Goal: Task Accomplishment & Management: Manage account settings

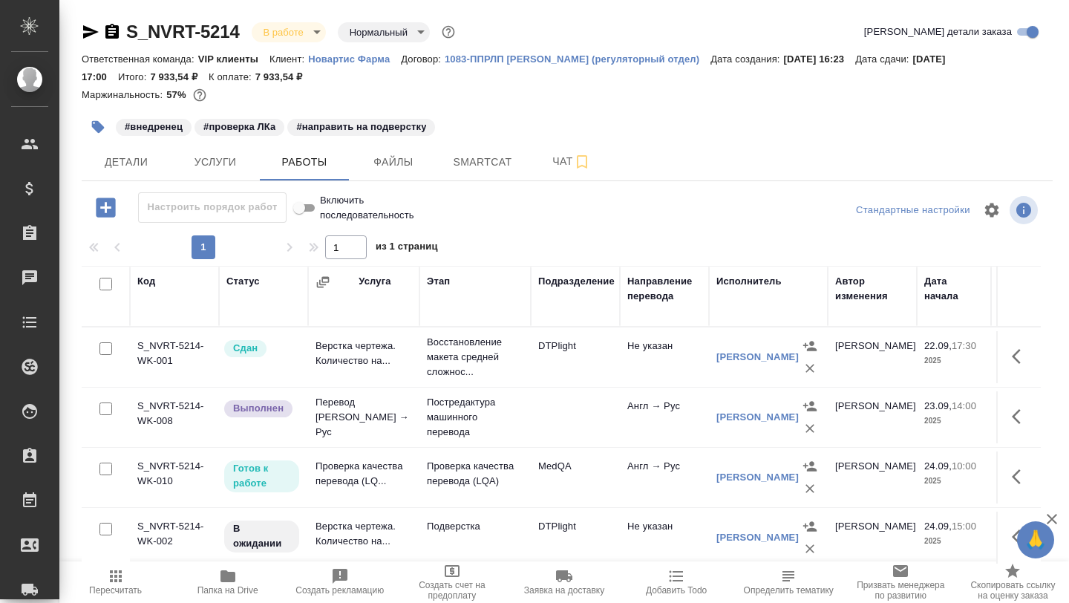
scroll to position [0, 330]
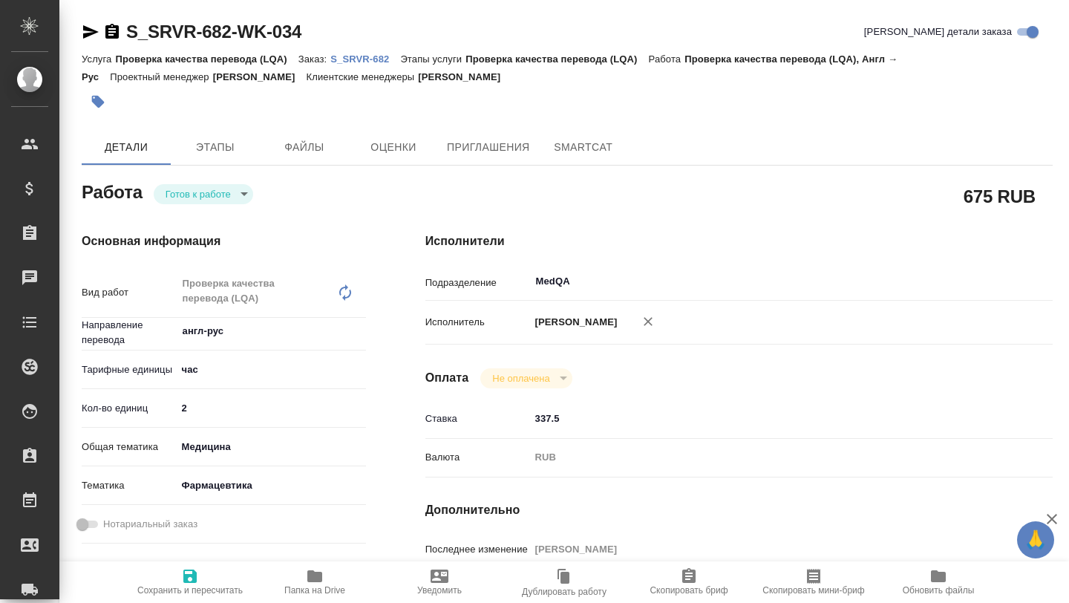
type textarea "x"
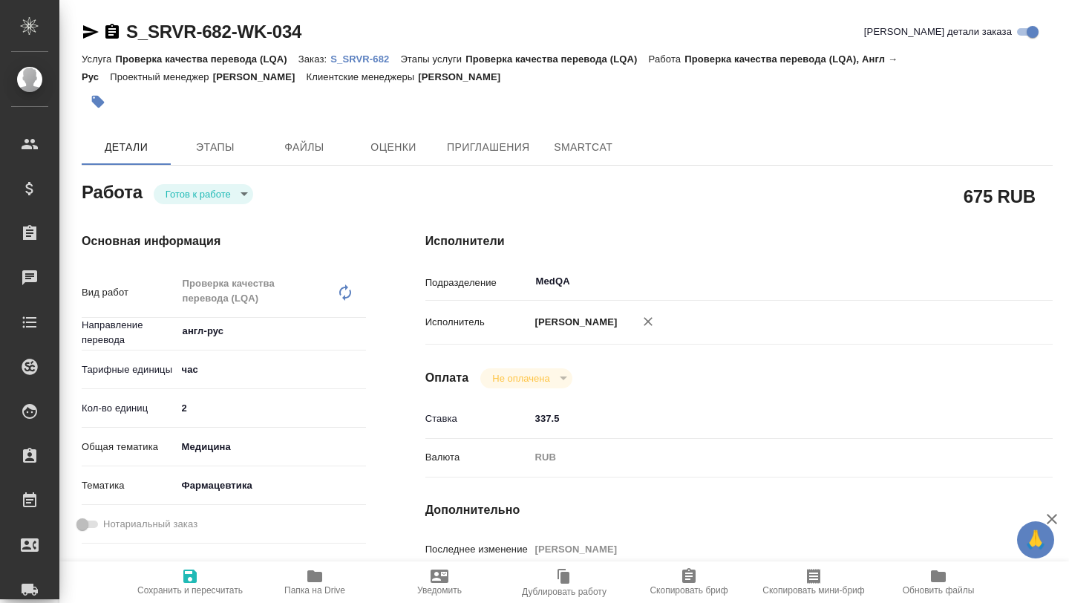
type textarea "x"
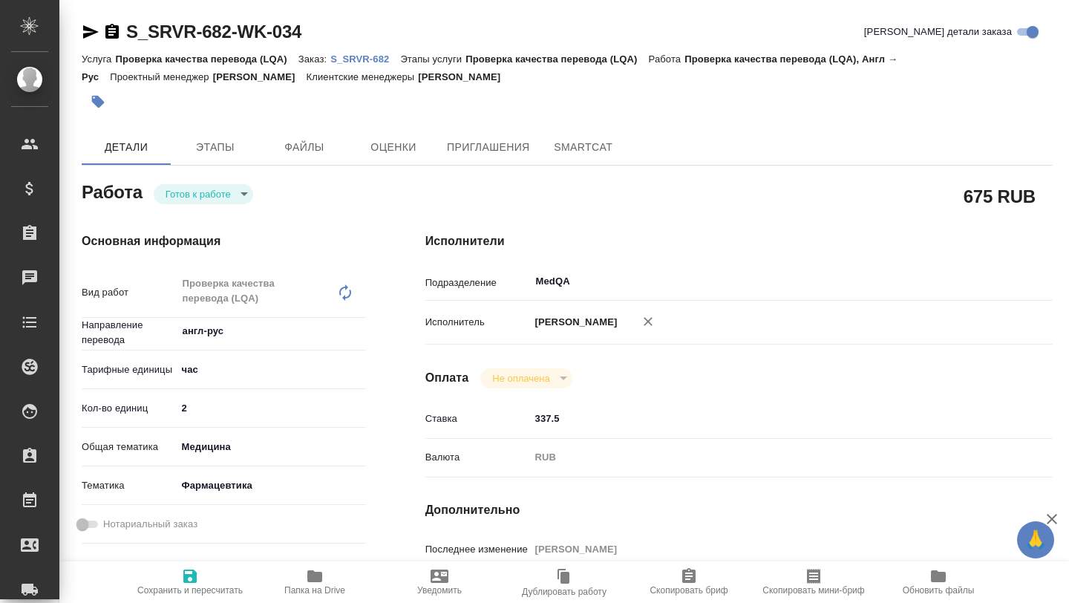
type textarea "x"
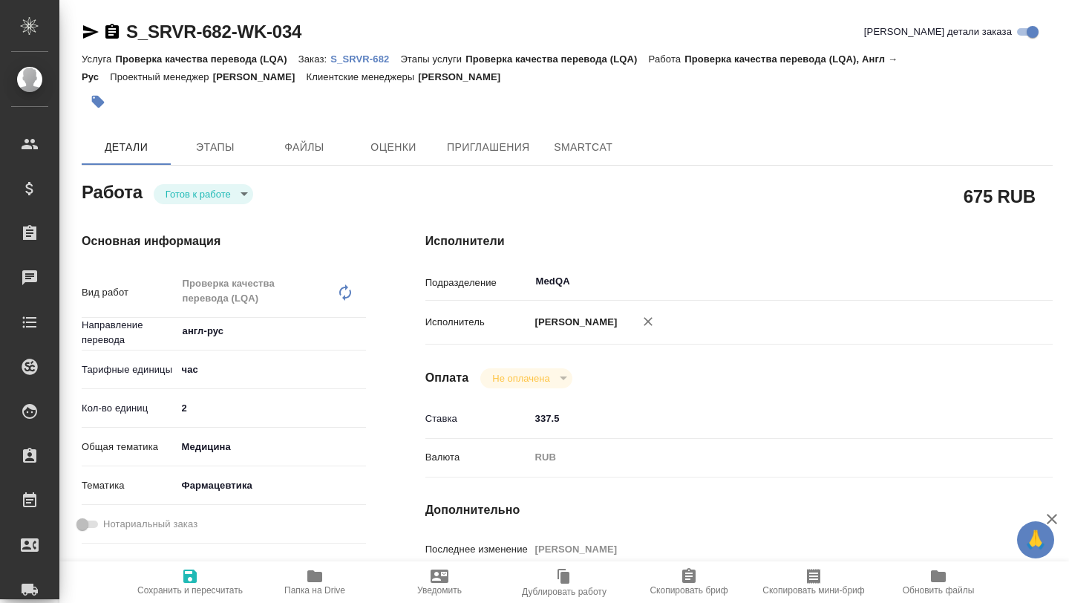
type textarea "x"
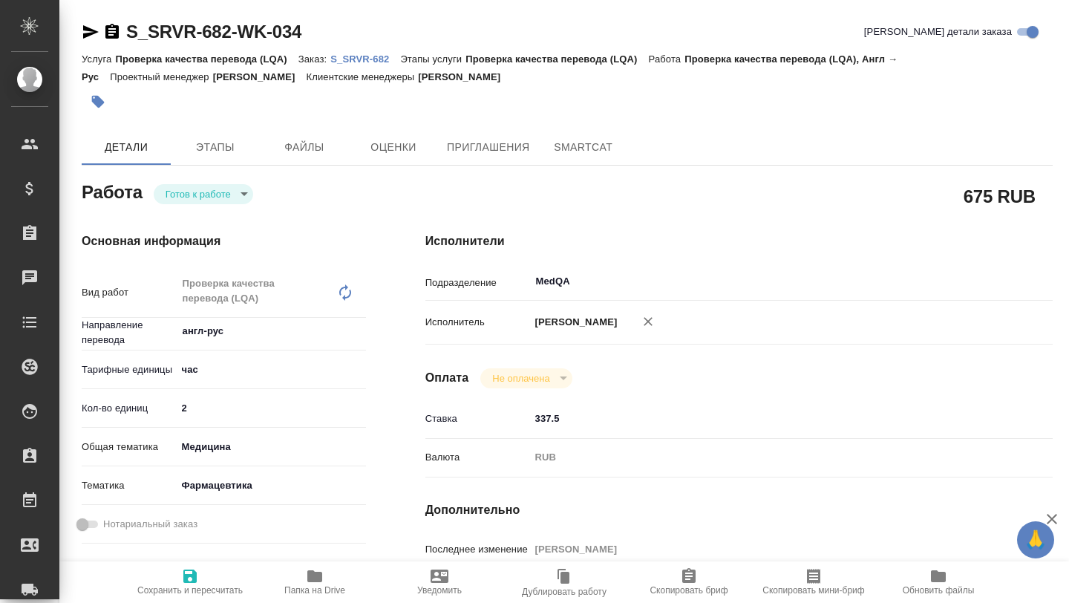
type textarea "x"
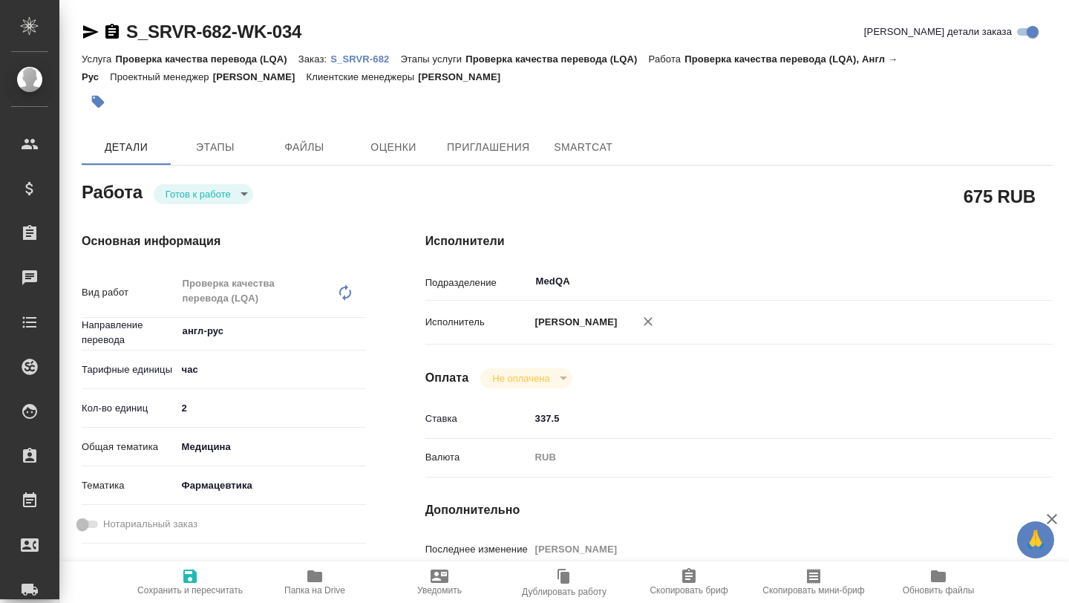
type textarea "x"
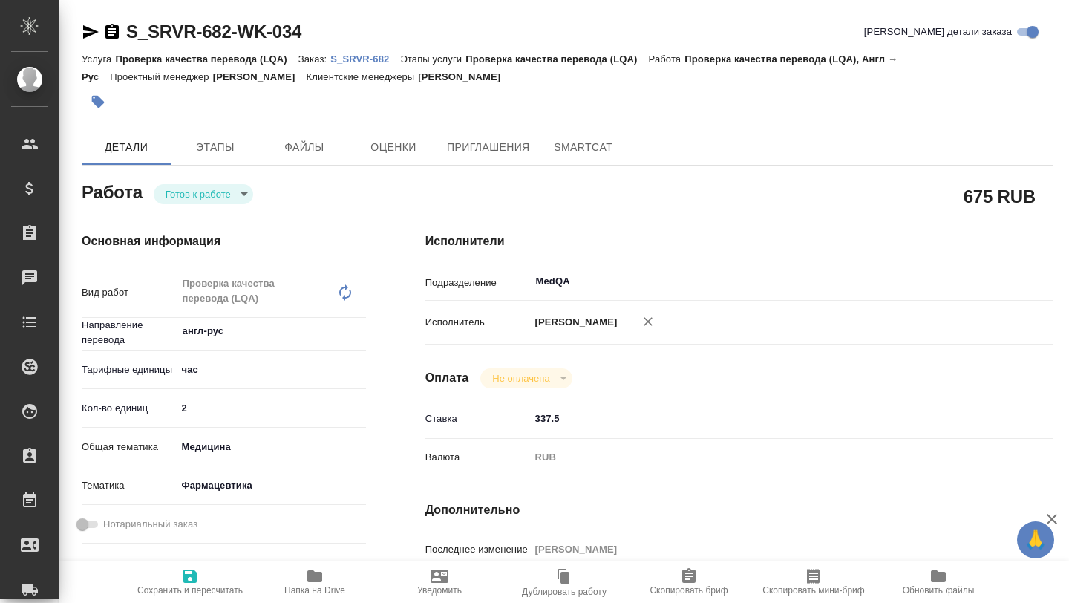
type textarea "x"
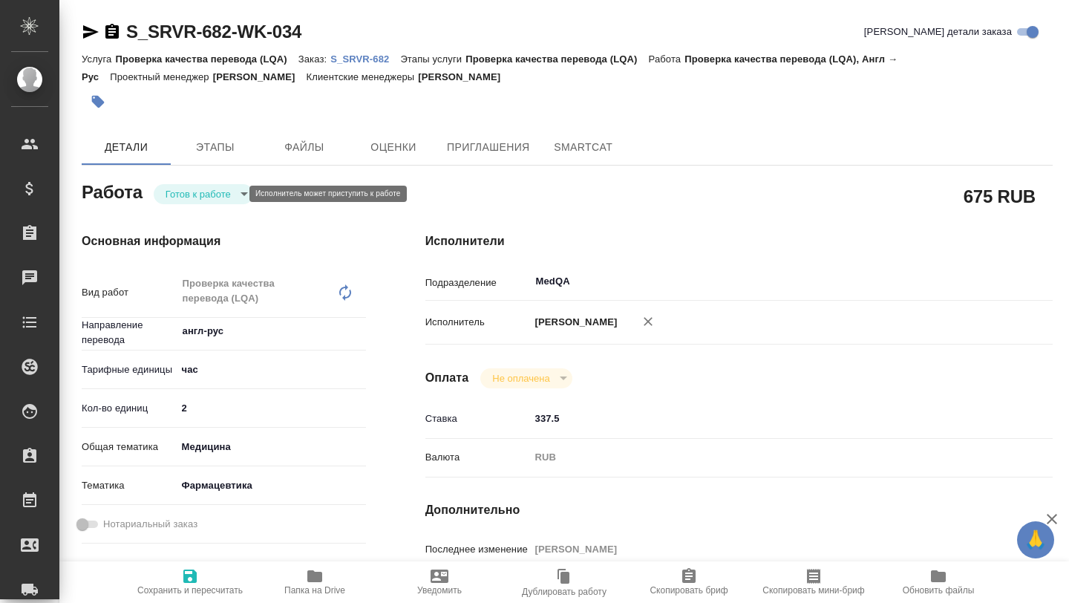
click at [233, 195] on body "🙏 .cls-1 fill:#fff; AWATERA Borzova Anastasia Клиенты Спецификации Заказы 0 Чат…" at bounding box center [534, 301] width 1069 height 603
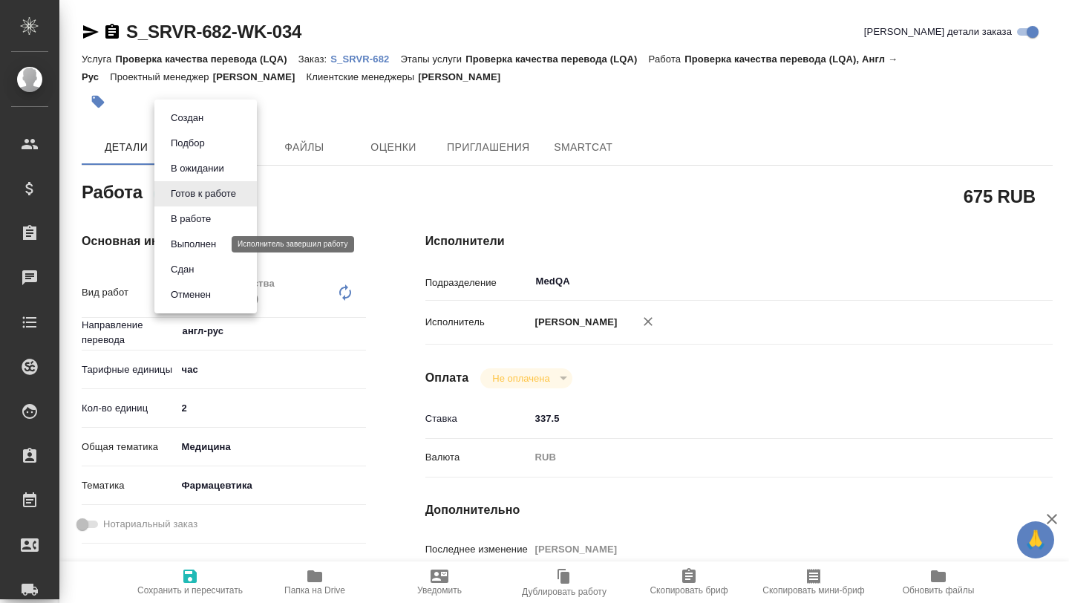
click at [210, 244] on button "Выполнен" at bounding box center [193, 244] width 54 height 16
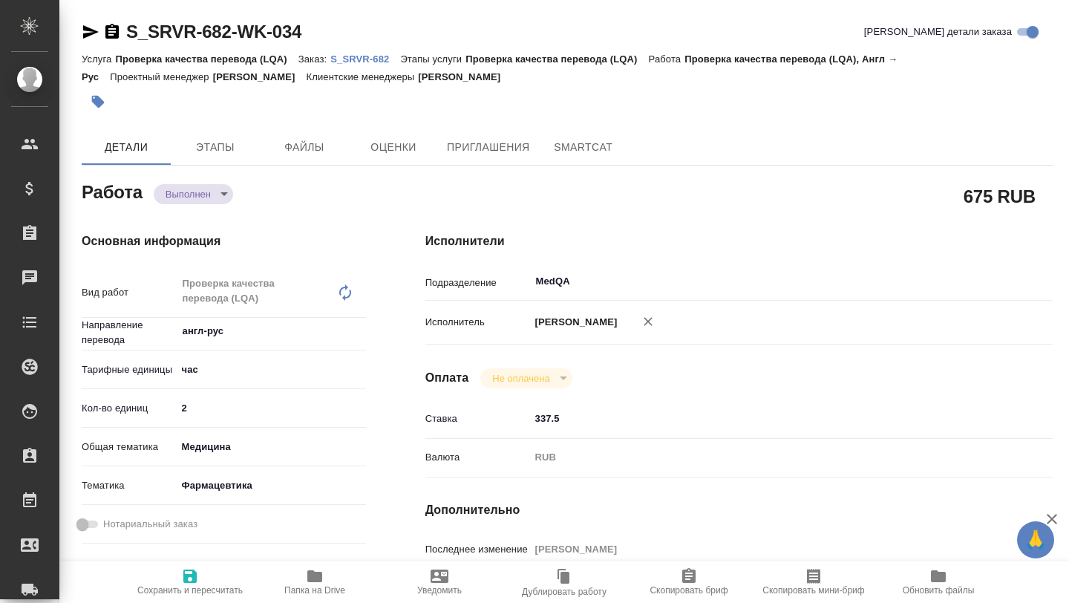
type textarea "x"
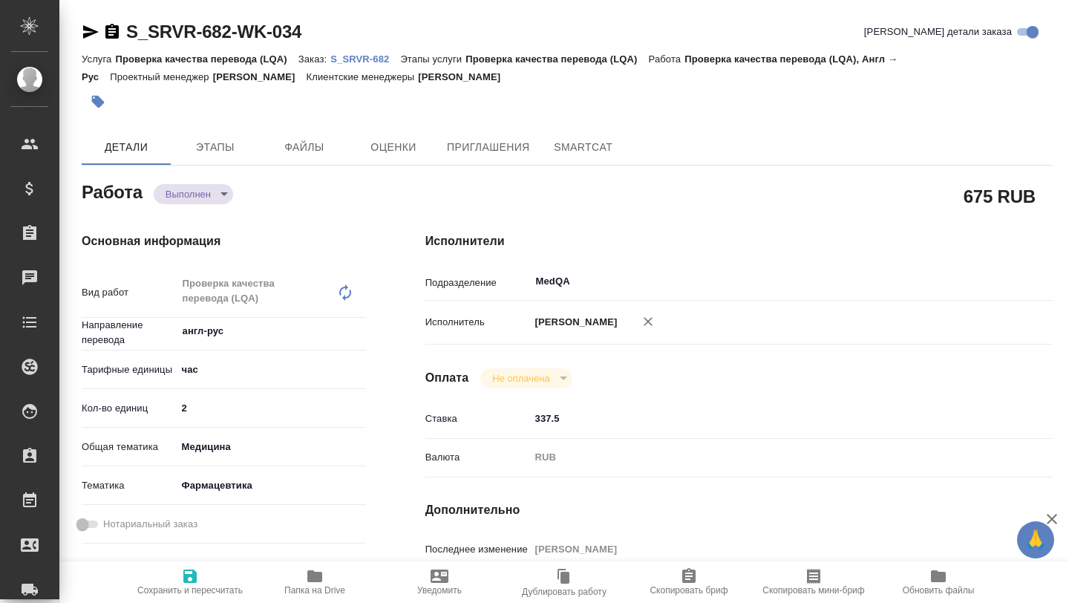
type textarea "x"
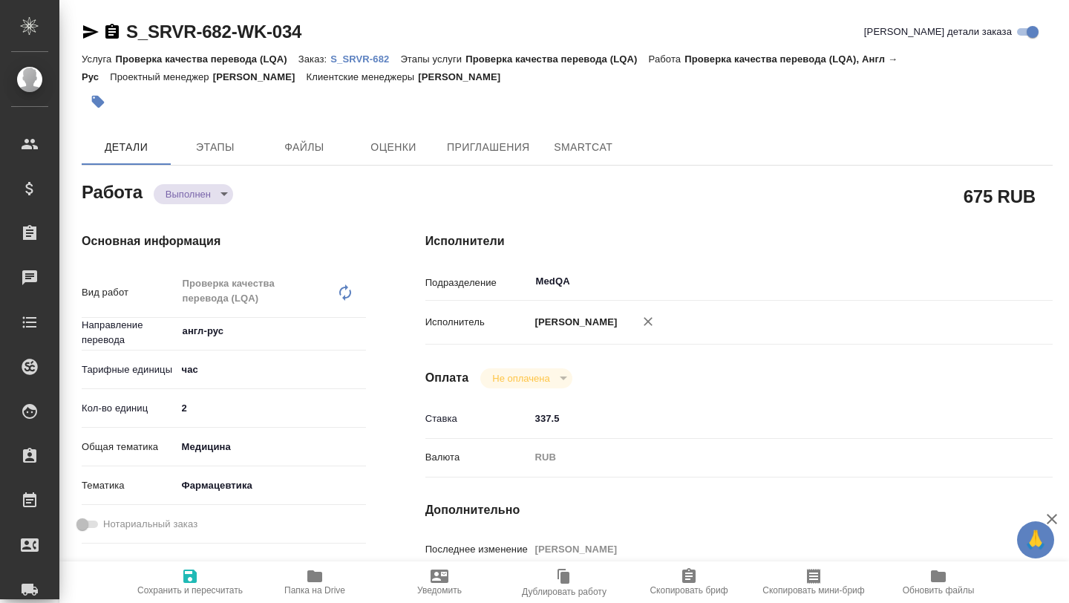
type textarea "x"
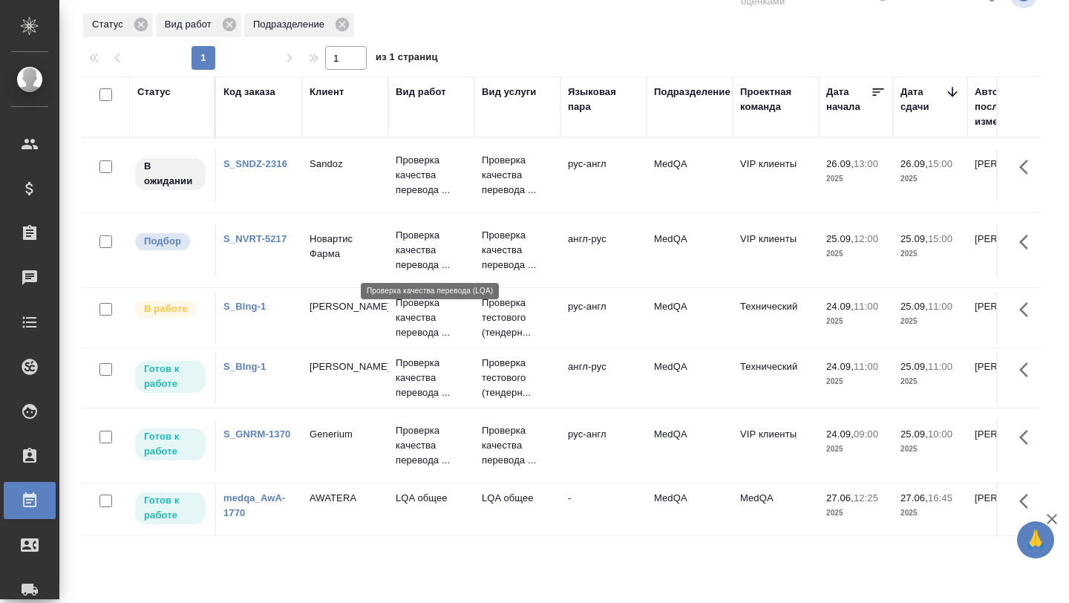
click at [402, 228] on p "Проверка качества перевода ..." at bounding box center [431, 250] width 71 height 45
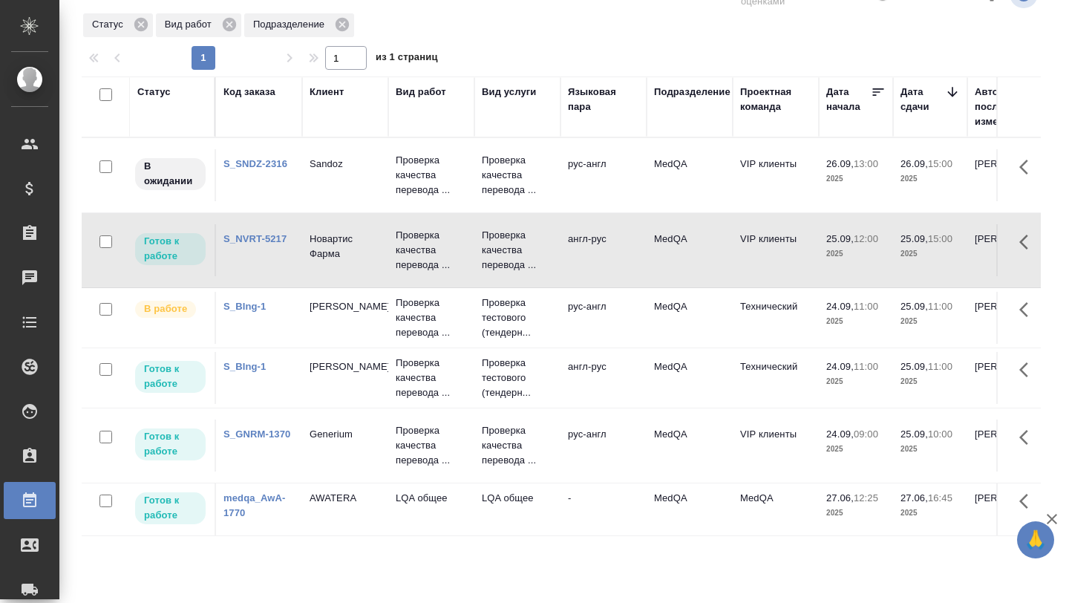
click at [244, 368] on link "S_BIng-1" at bounding box center [244, 366] width 42 height 11
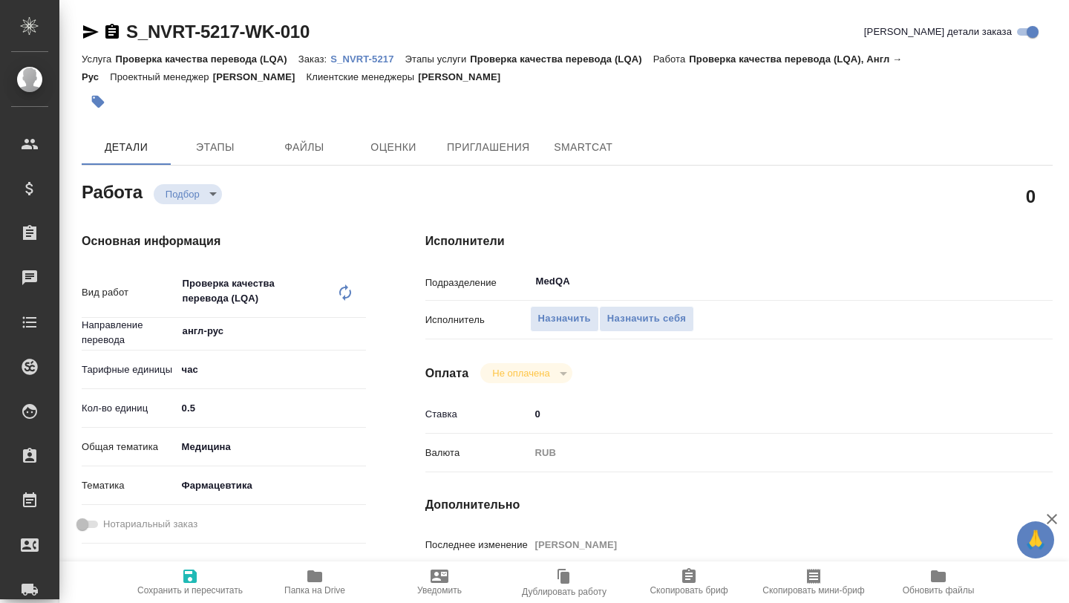
type textarea "x"
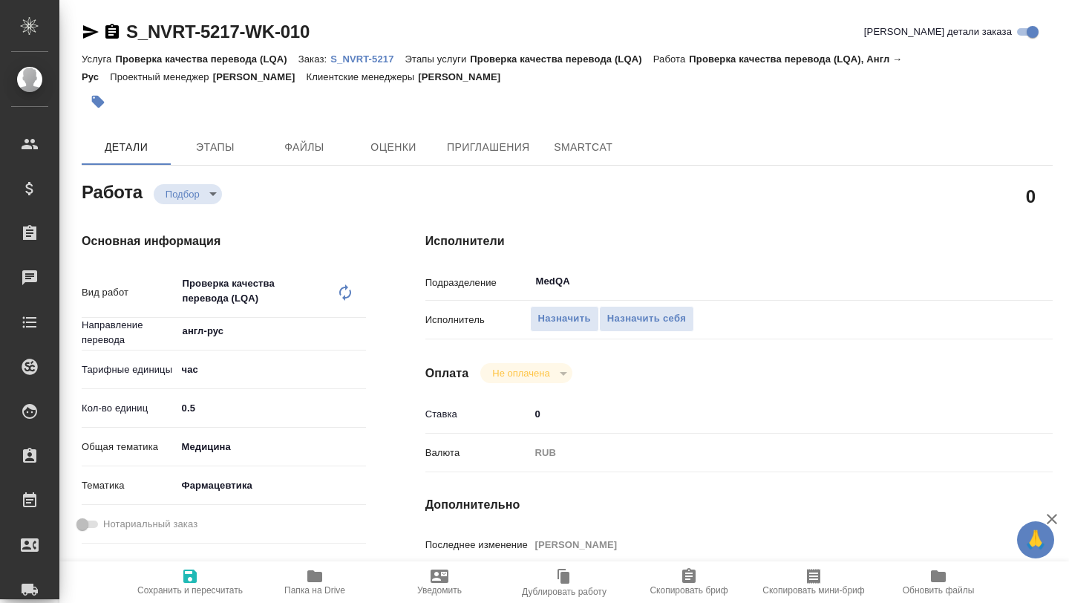
type textarea "x"
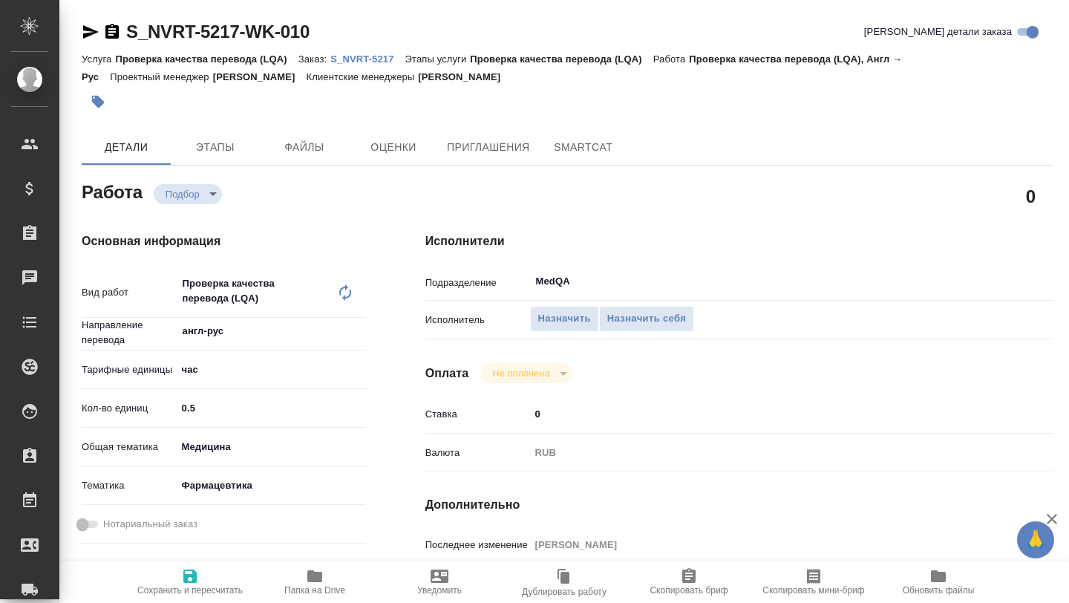
type textarea "x"
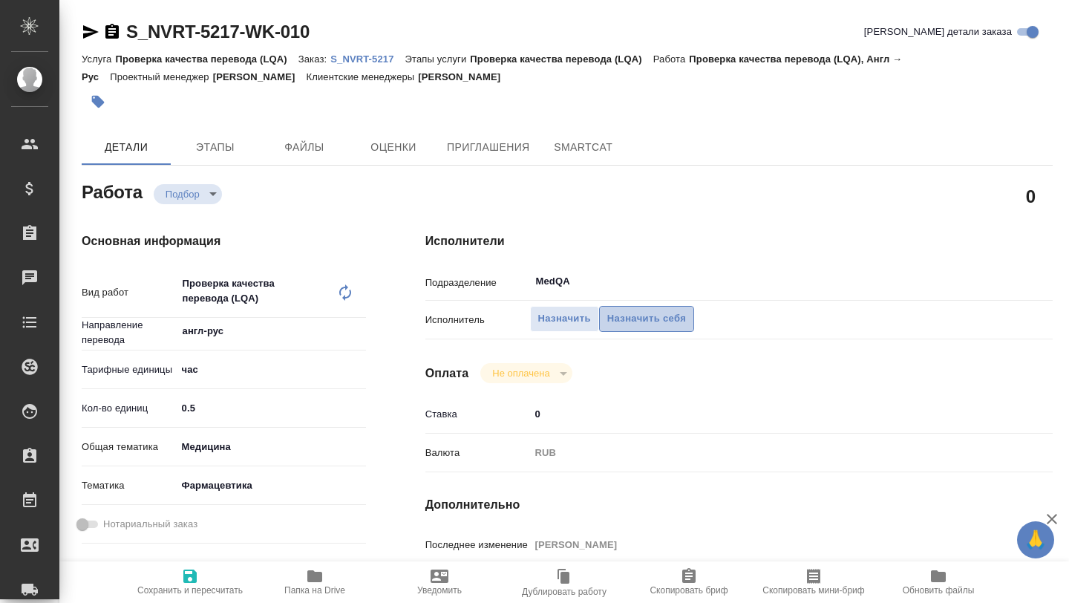
click at [649, 321] on span "Назначить себя" at bounding box center [646, 318] width 79 height 17
type textarea "x"
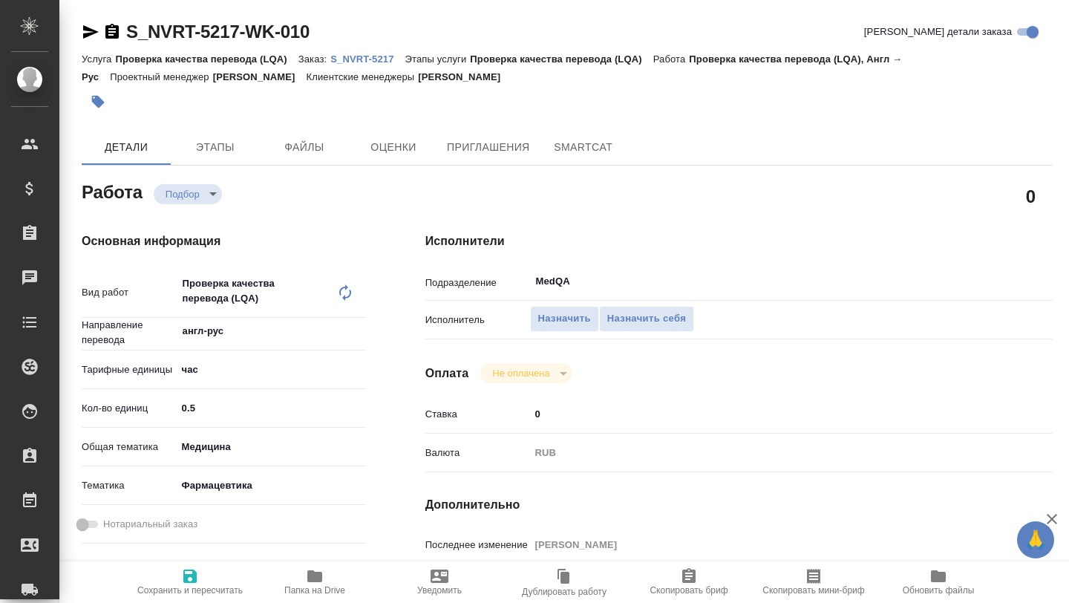
type textarea "x"
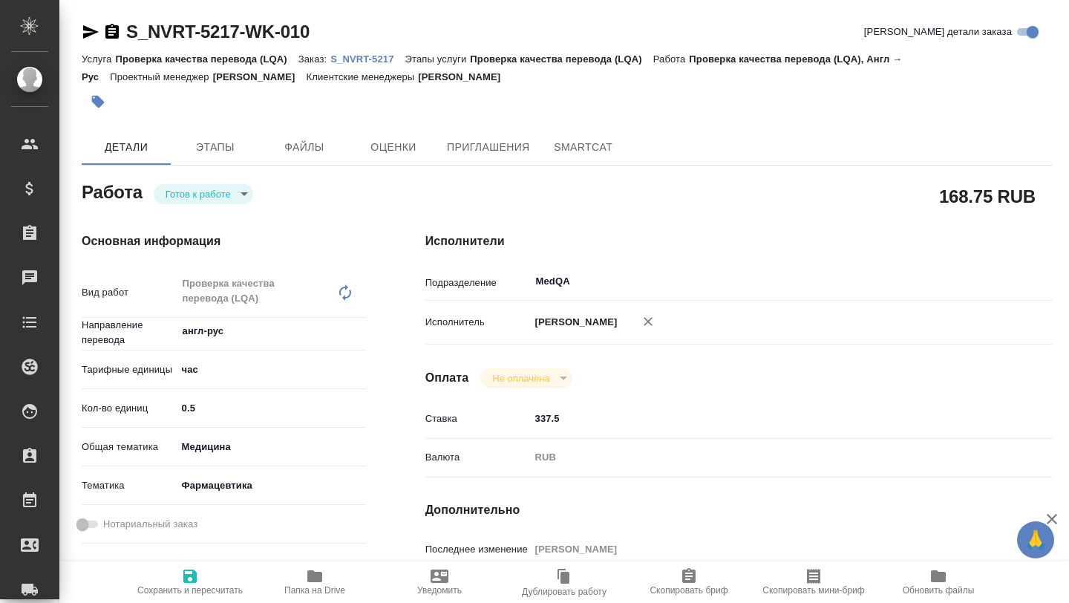
type textarea "x"
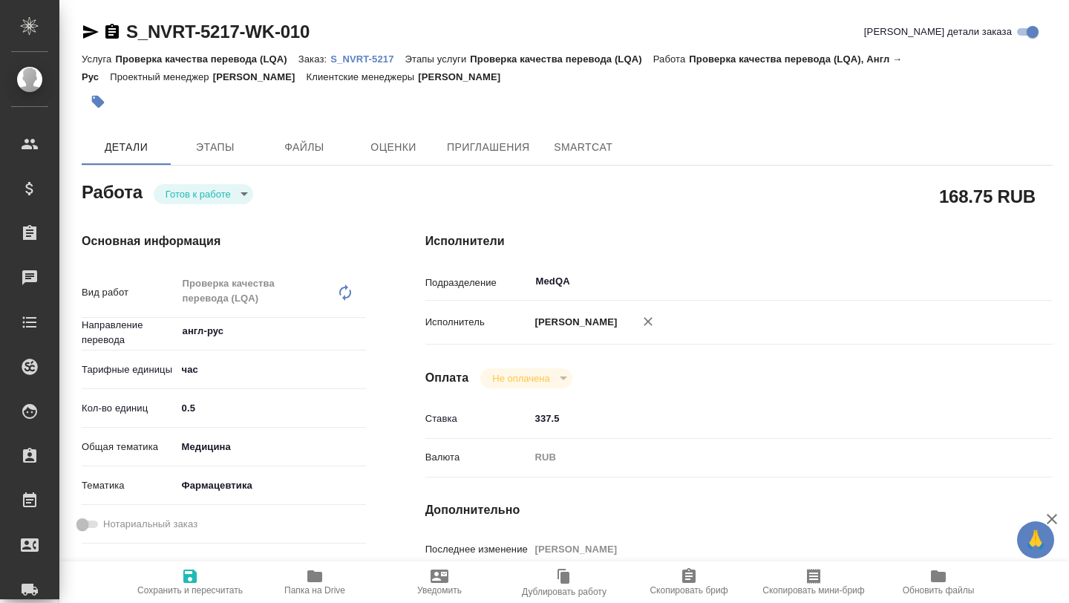
type textarea "x"
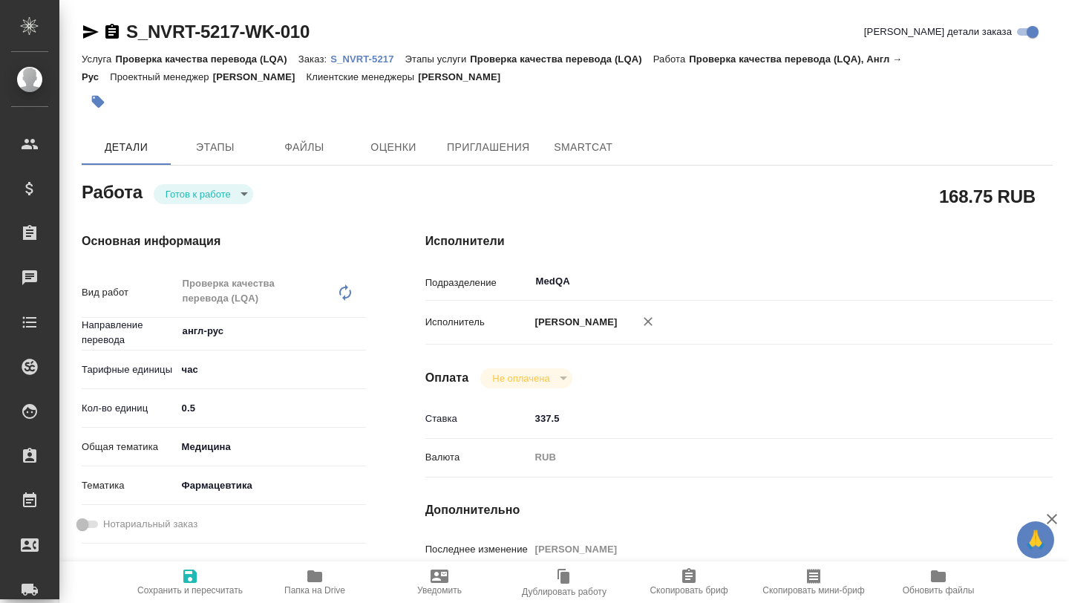
type textarea "x"
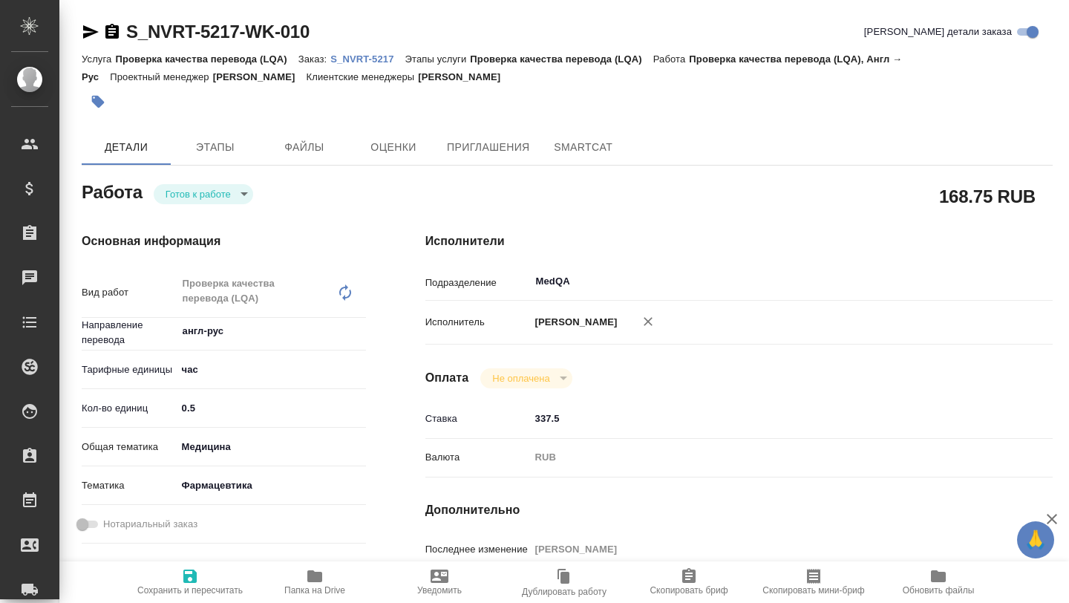
type textarea "x"
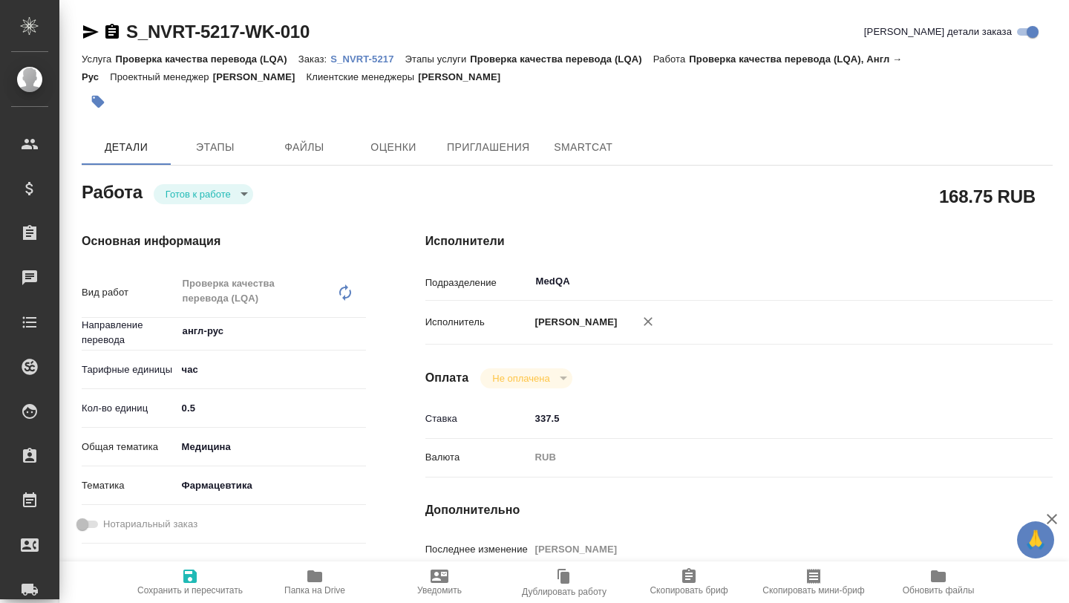
type textarea "x"
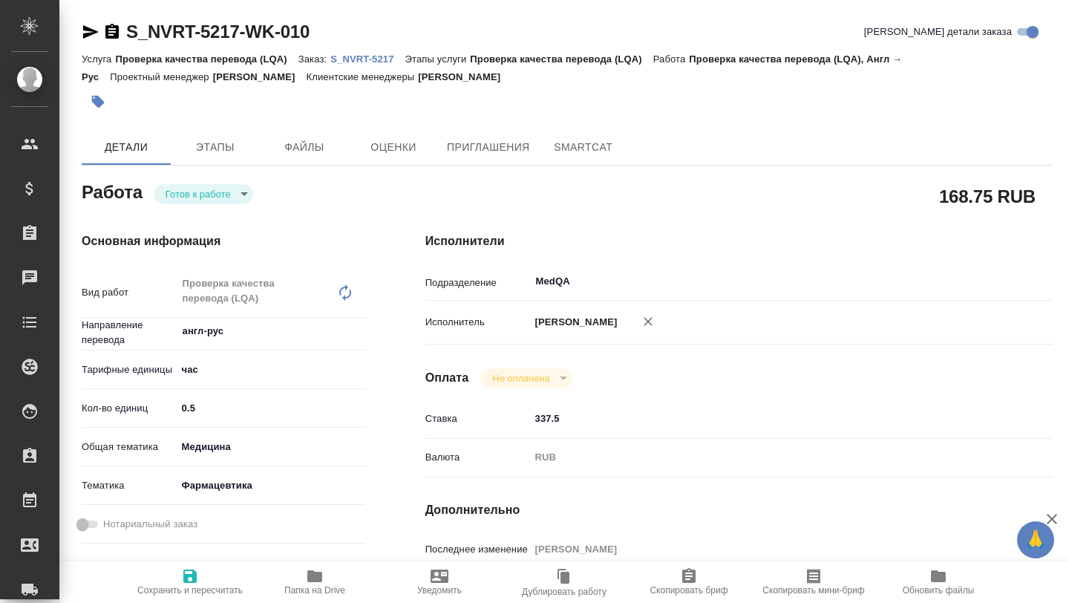
type textarea "x"
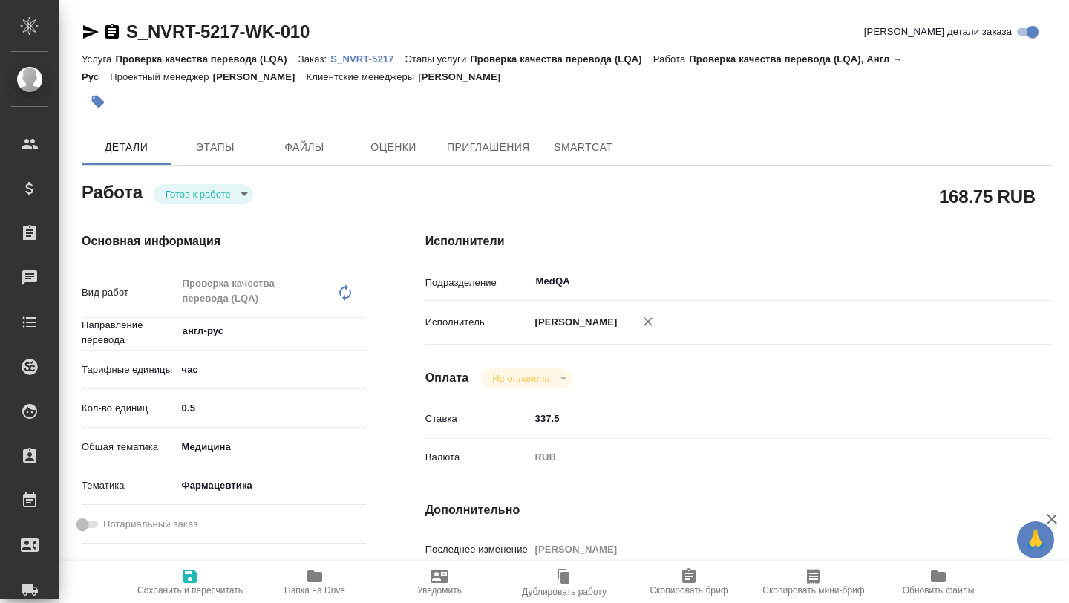
click at [384, 55] on p "S_NVRT-5217" at bounding box center [367, 58] width 74 height 11
type textarea "x"
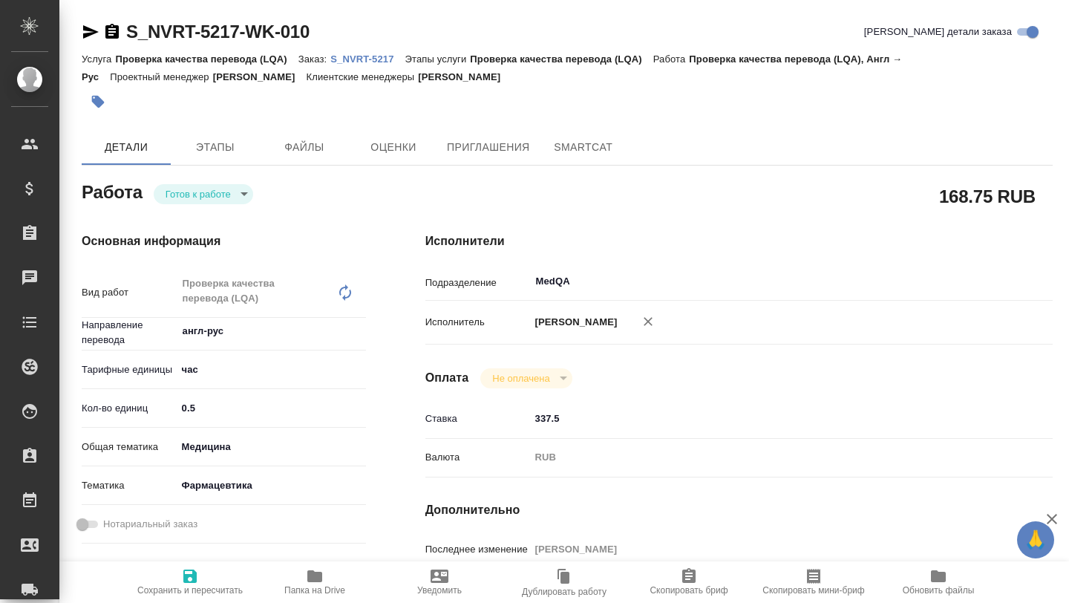
type textarea "x"
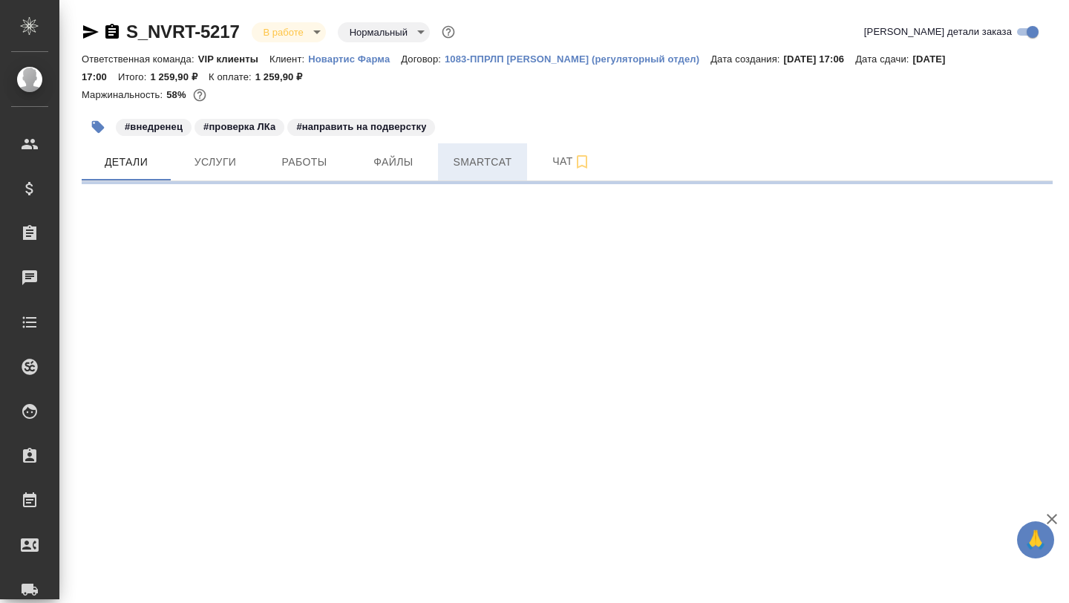
select select "RU"
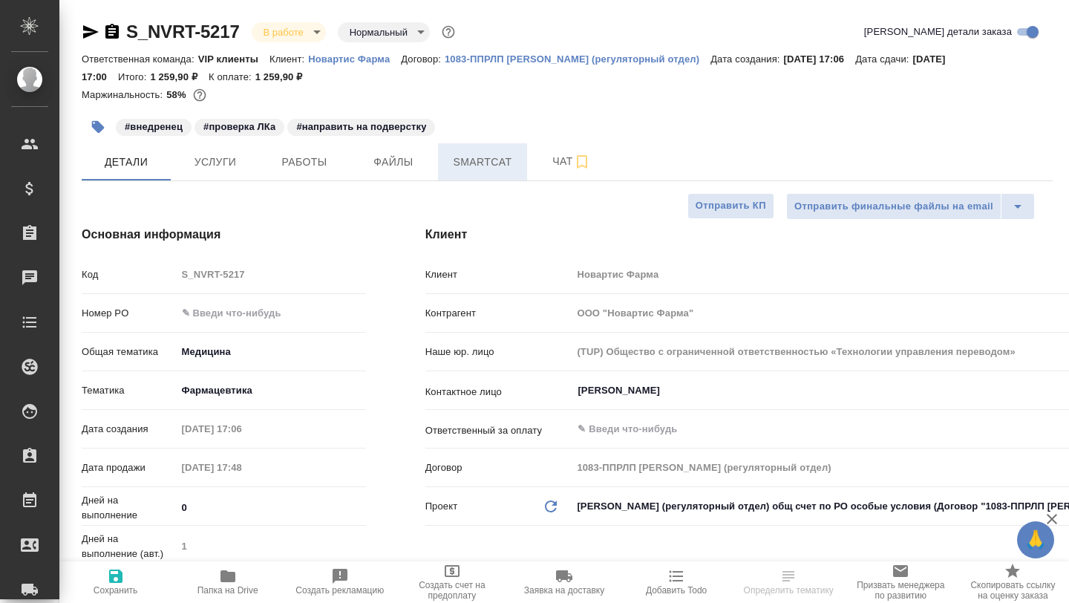
type textarea "x"
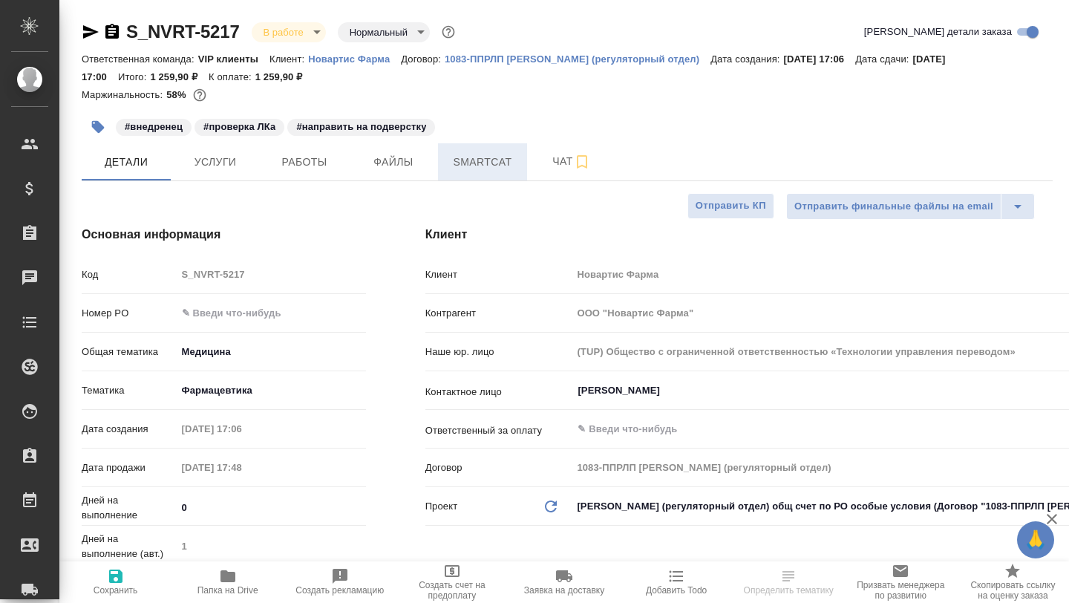
type textarea "x"
type input "[PERSON_NAME]"
click at [476, 173] on button "Smartcat" at bounding box center [482, 161] width 89 height 37
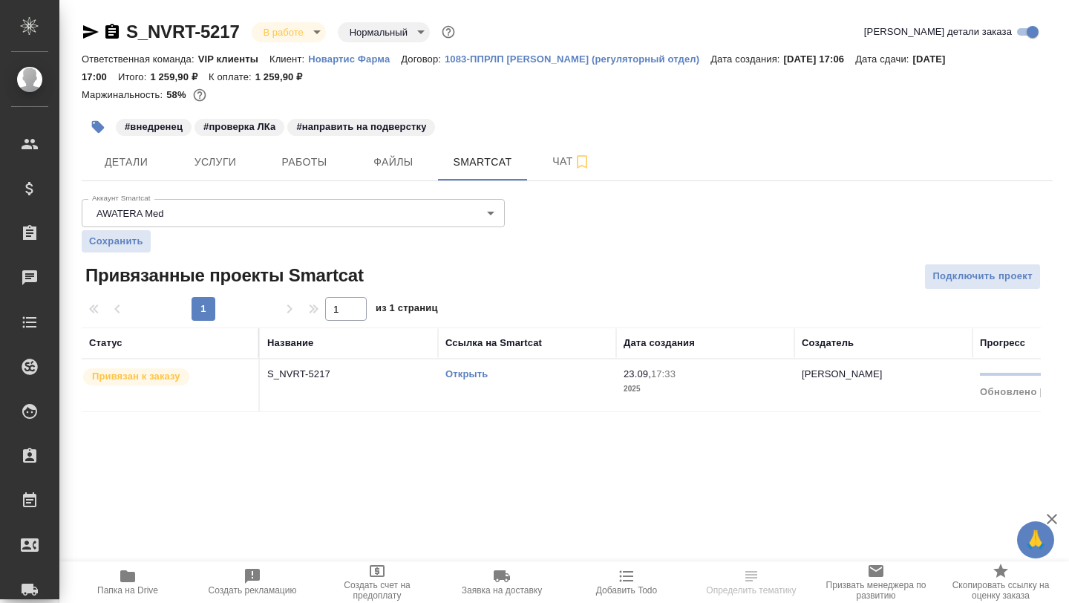
click at [460, 378] on link "Открыть" at bounding box center [467, 373] width 42 height 11
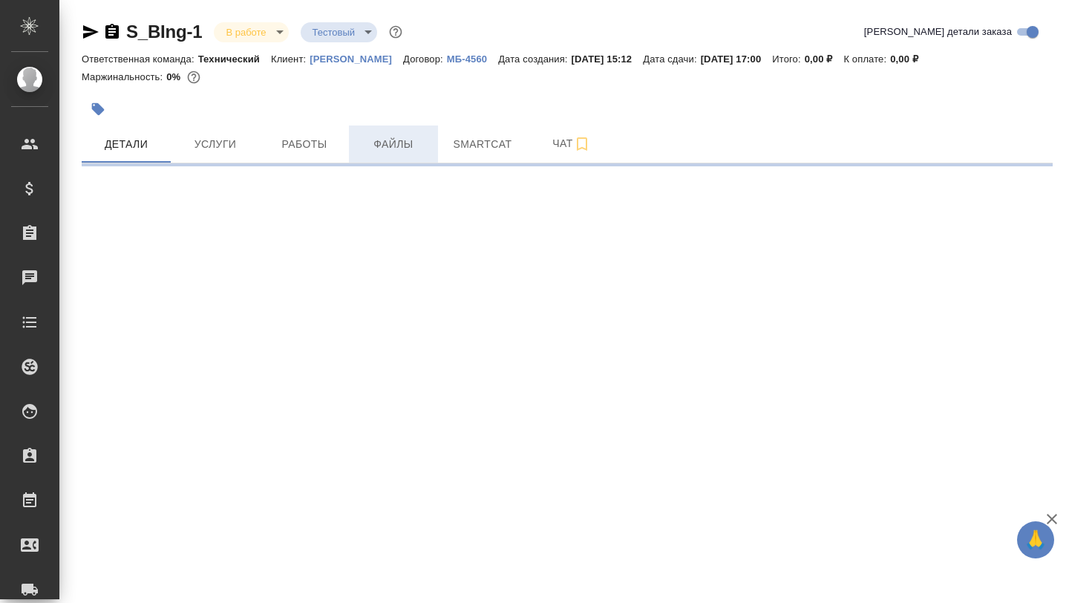
select select "RU"
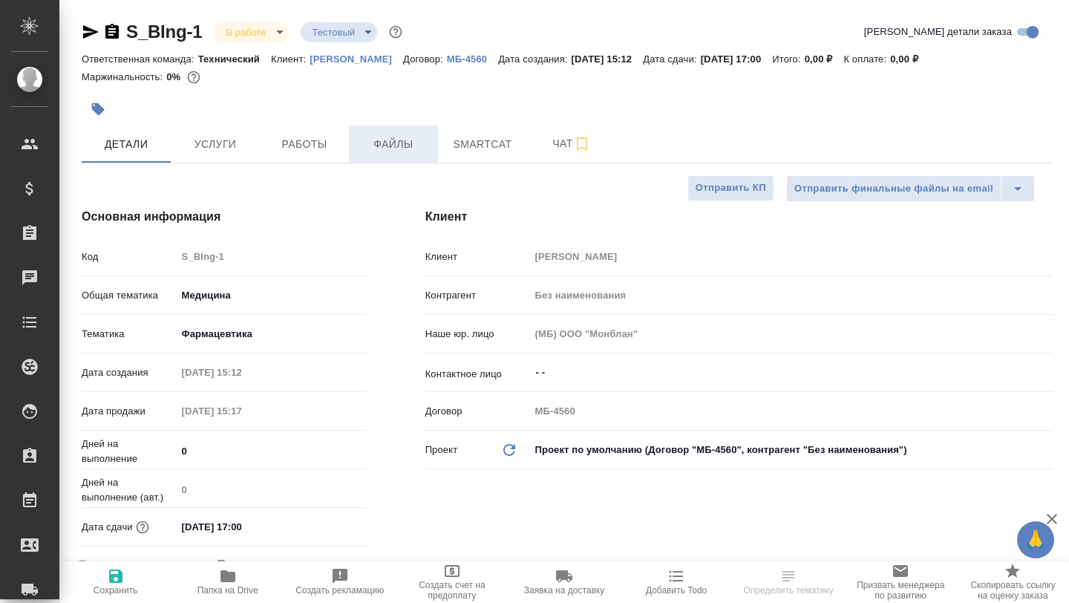
type textarea "x"
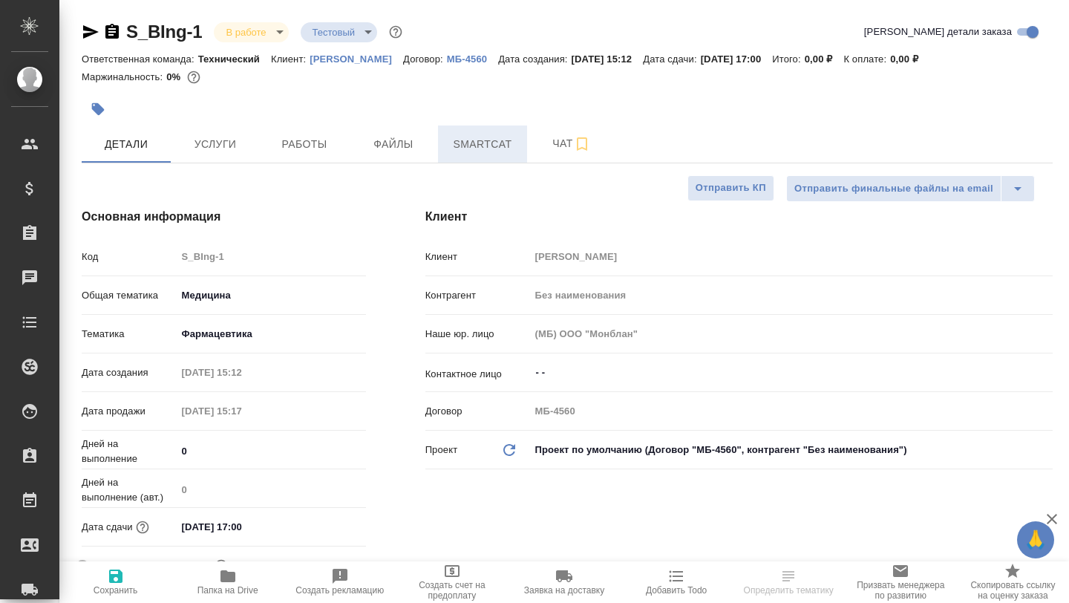
type textarea "x"
click at [478, 146] on span "Smartcat" at bounding box center [482, 144] width 71 height 19
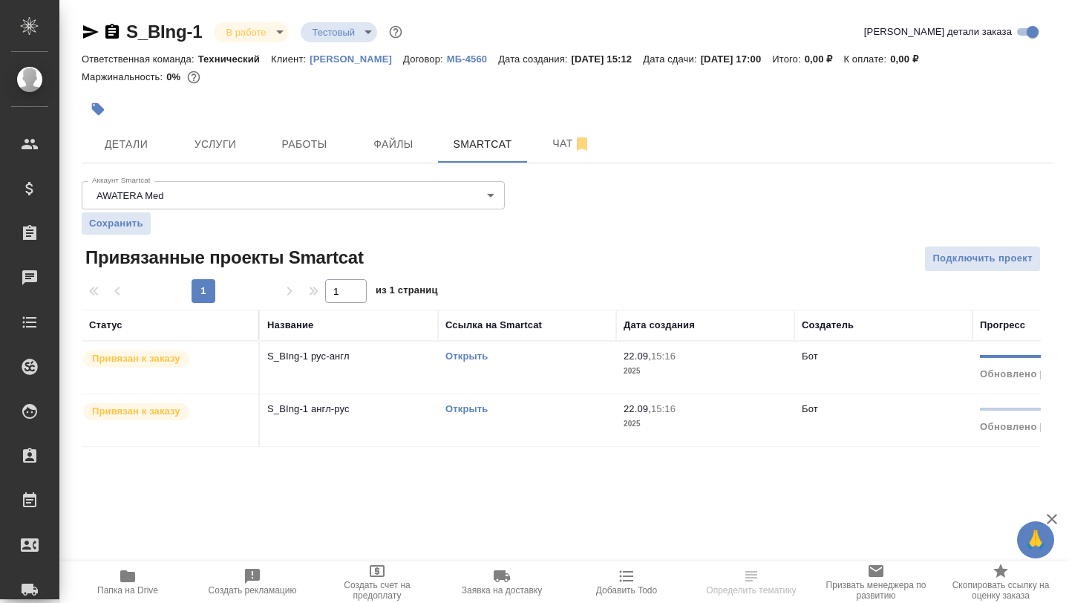
click at [470, 414] on link "Открыть" at bounding box center [467, 408] width 42 height 11
